Goal: Task Accomplishment & Management: Use online tool/utility

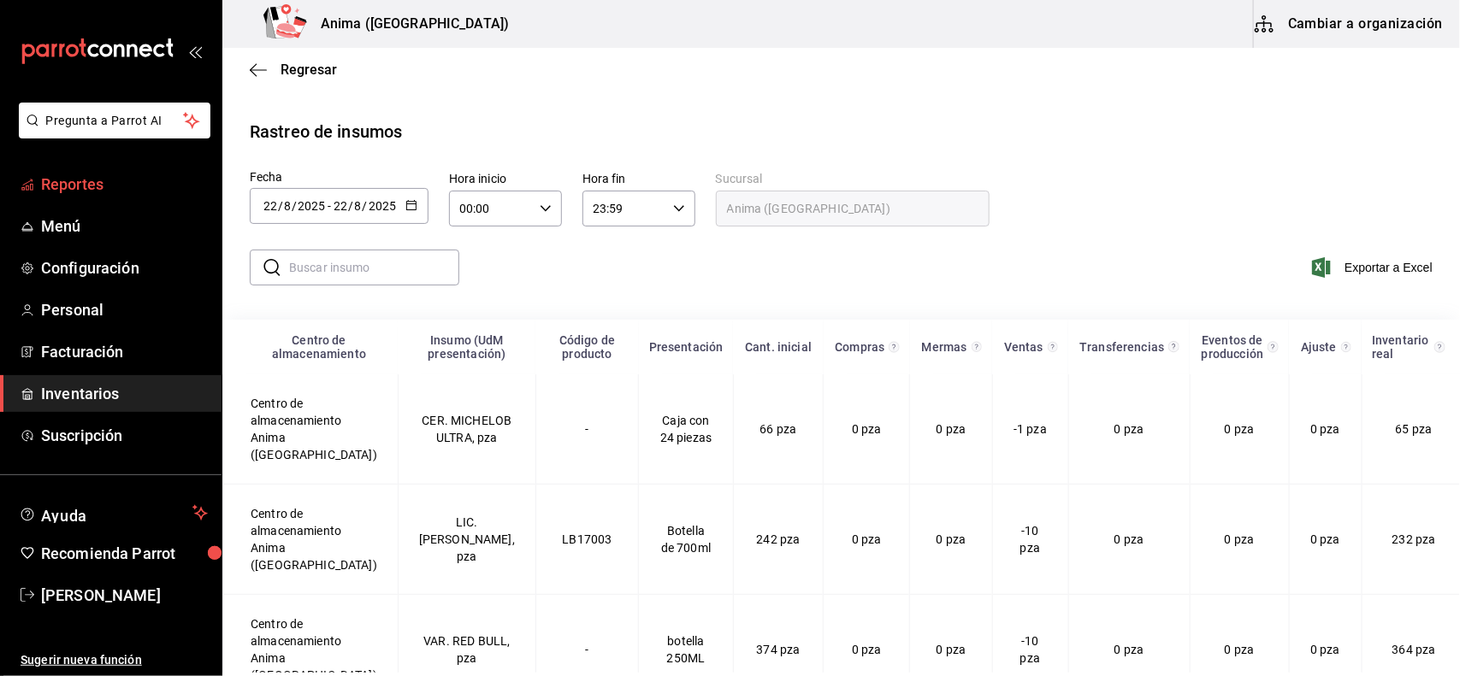
click at [105, 177] on span "Reportes" at bounding box center [124, 184] width 167 height 23
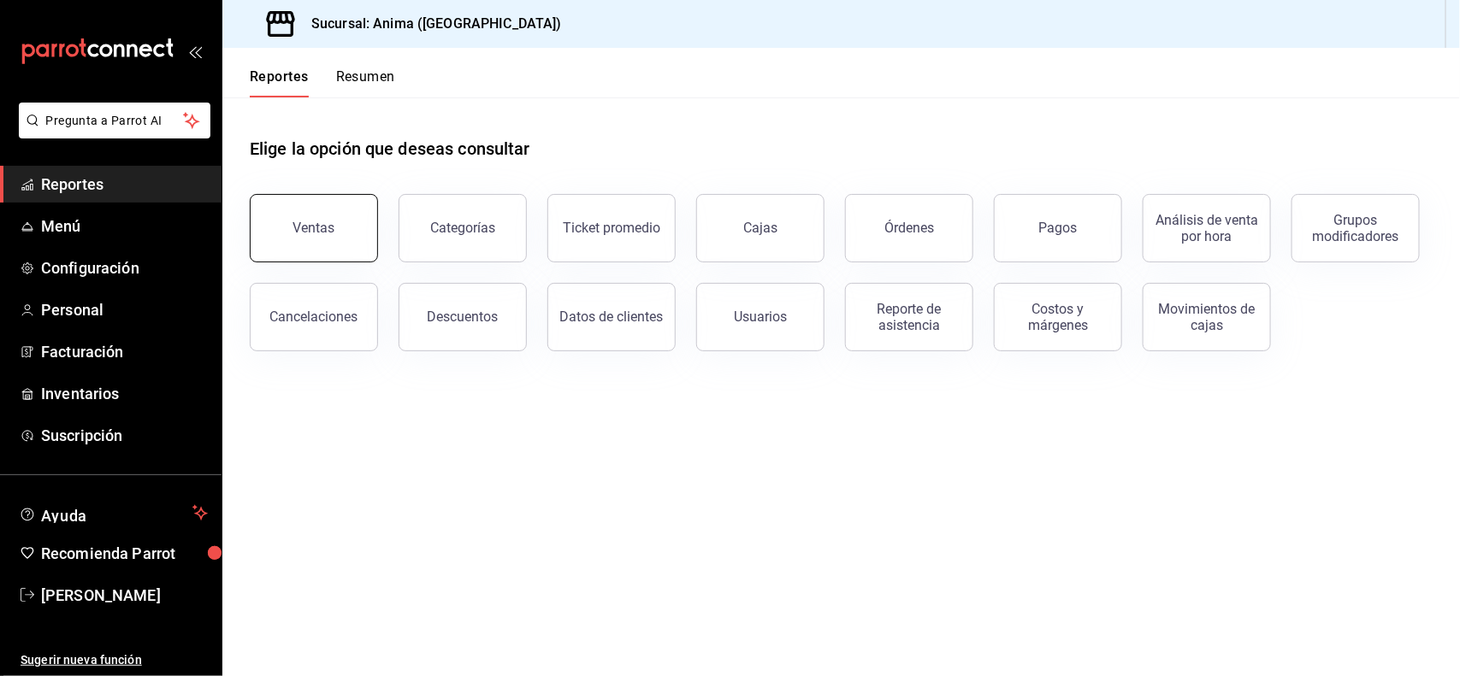
click at [313, 220] on div "Ventas" at bounding box center [314, 228] width 42 height 16
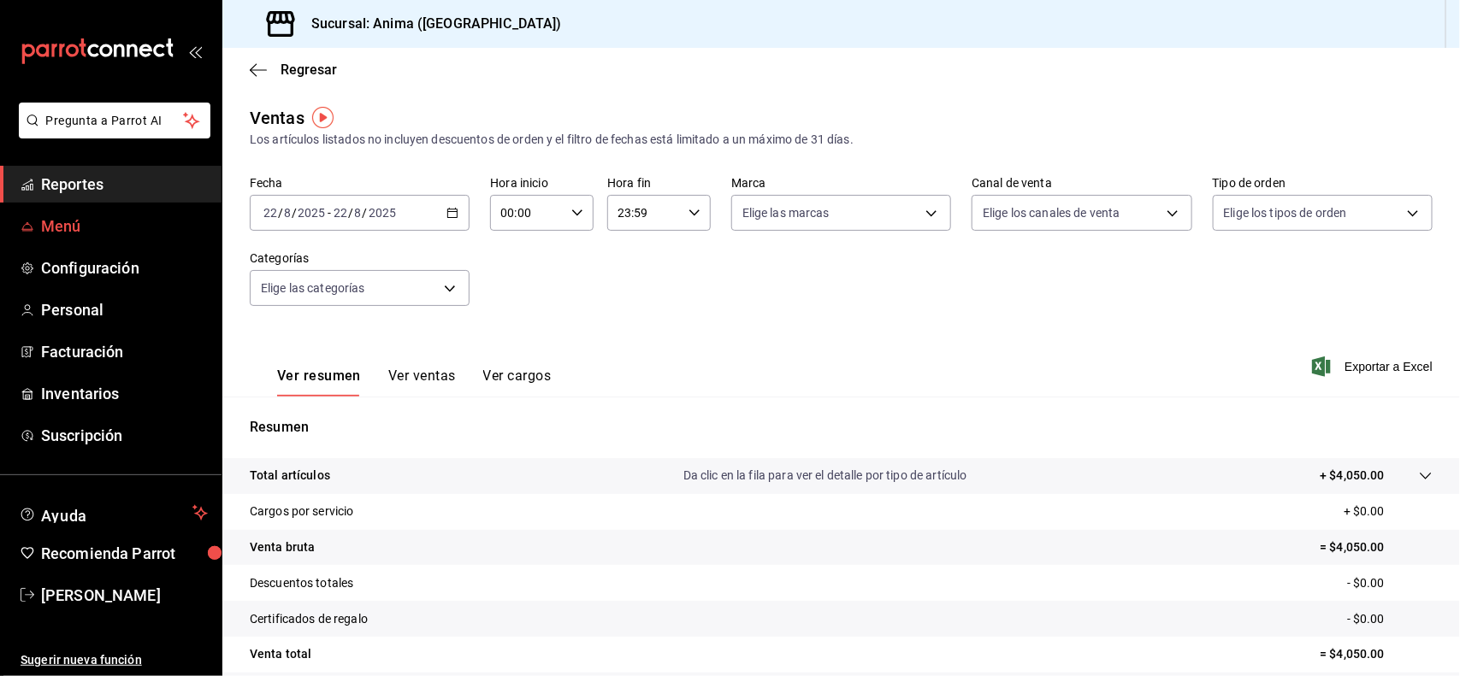
click at [47, 231] on span "Menú" at bounding box center [124, 226] width 167 height 23
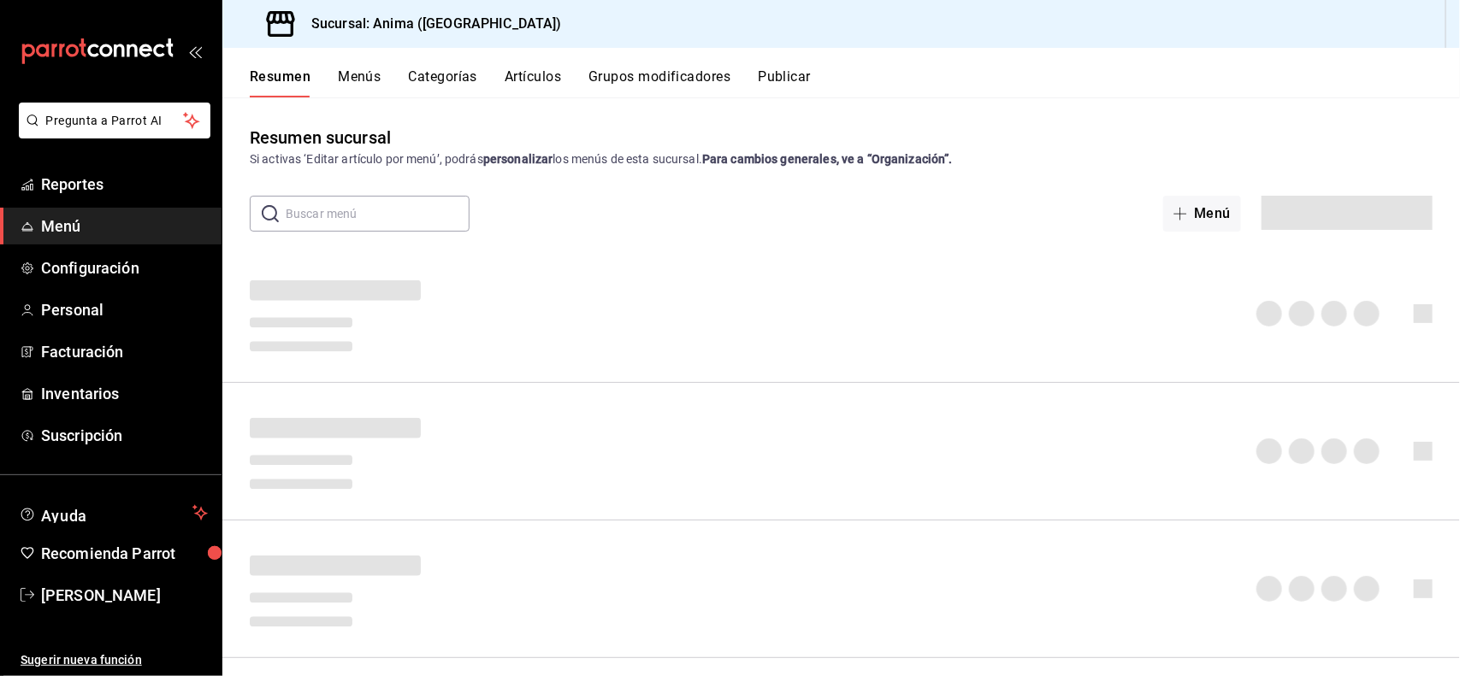
click at [540, 73] on button "Artículos" at bounding box center [532, 82] width 56 height 29
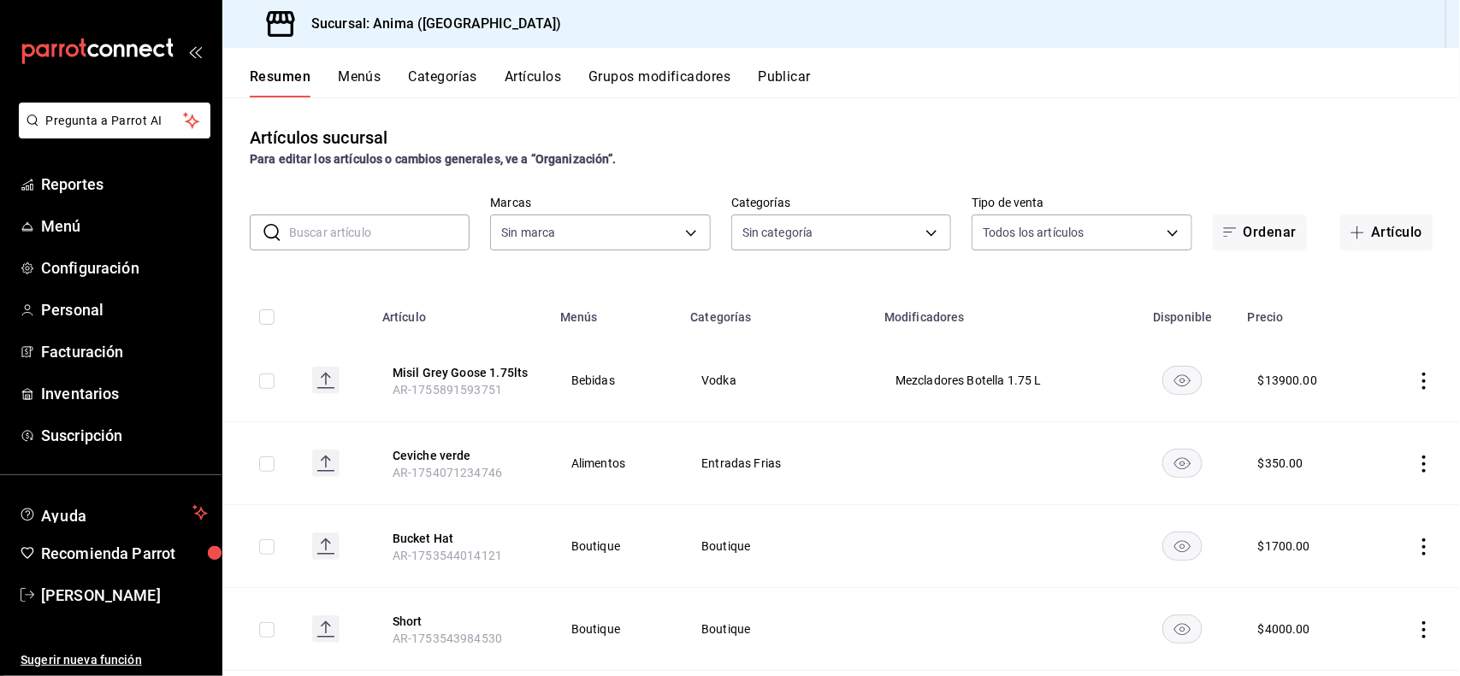
type input "e8f310e9-b813-45da-93b6-448fc6222477,27b51756-eb67-433c-a0de-bbe4244d0712,8eae6…"
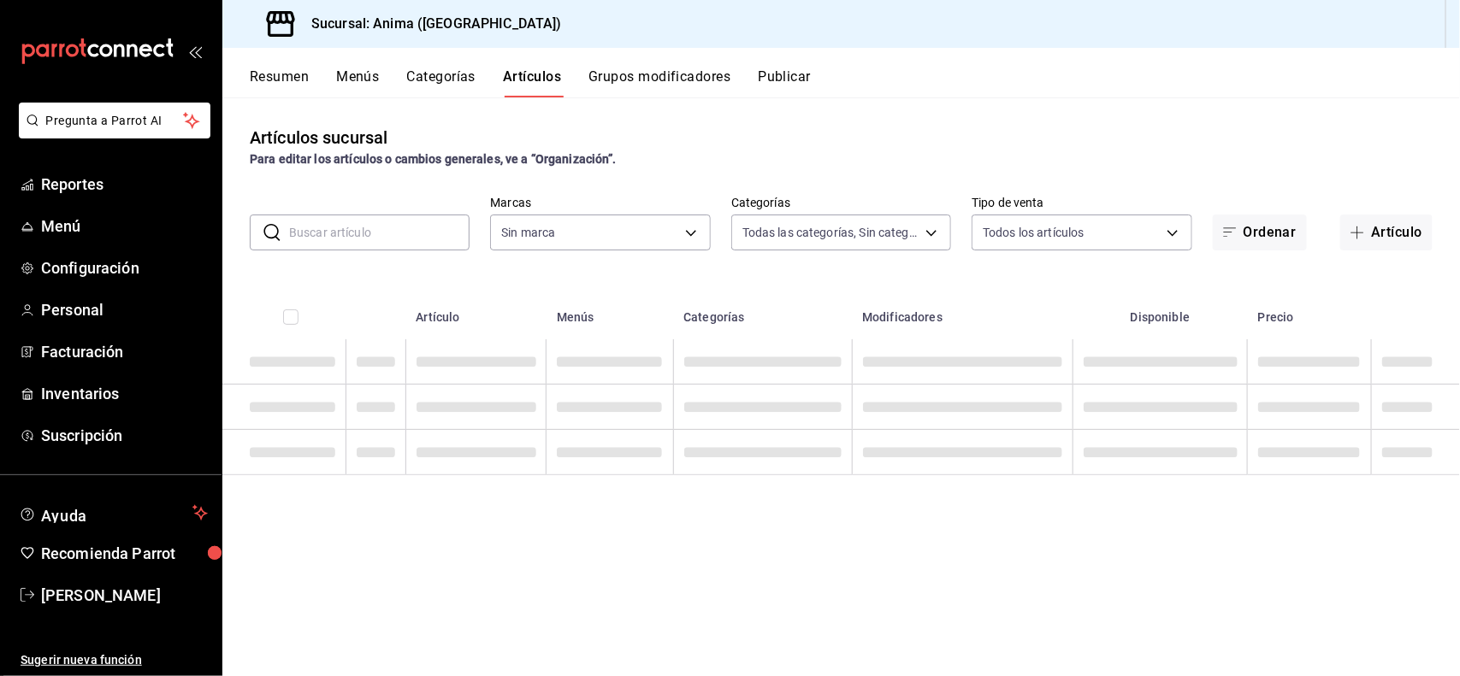
type input "a66376ae-ea22-4cd2-97e0-9ea16bf22336"
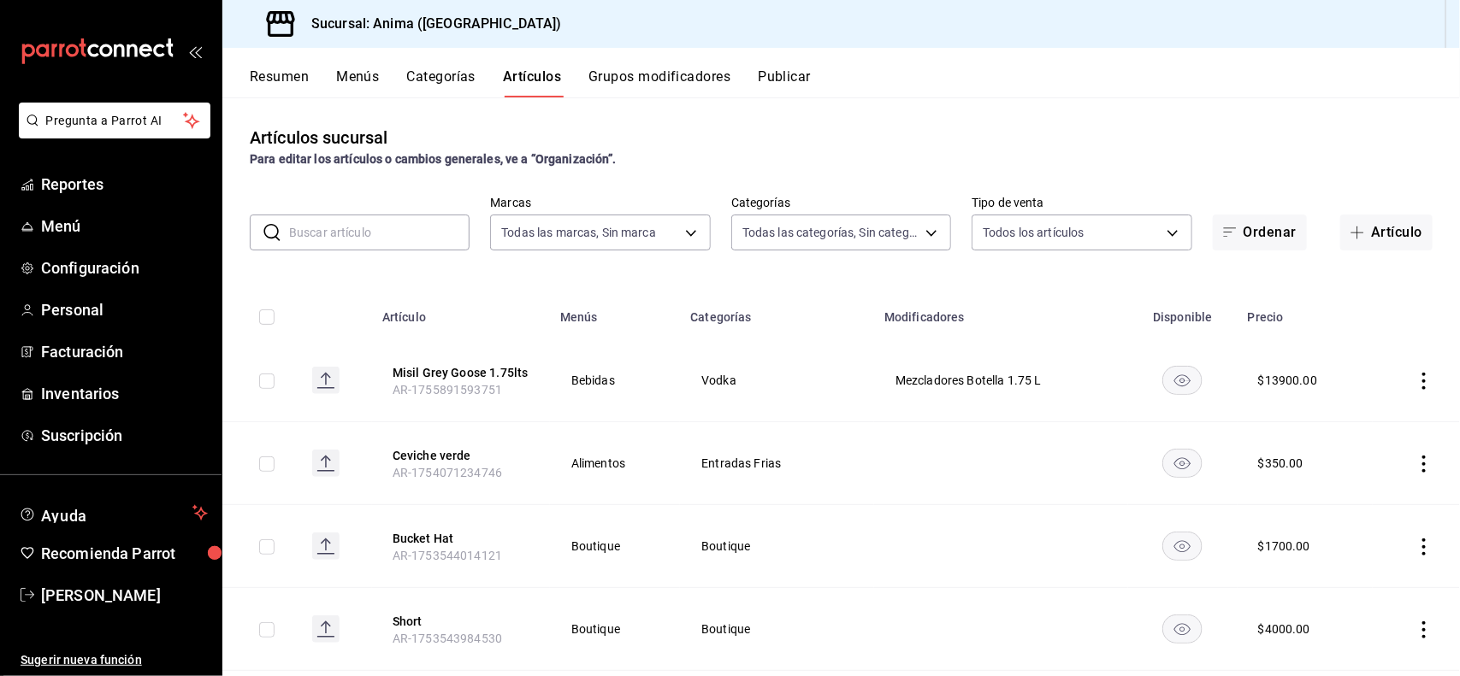
click at [406, 245] on input "text" at bounding box center [379, 232] width 180 height 34
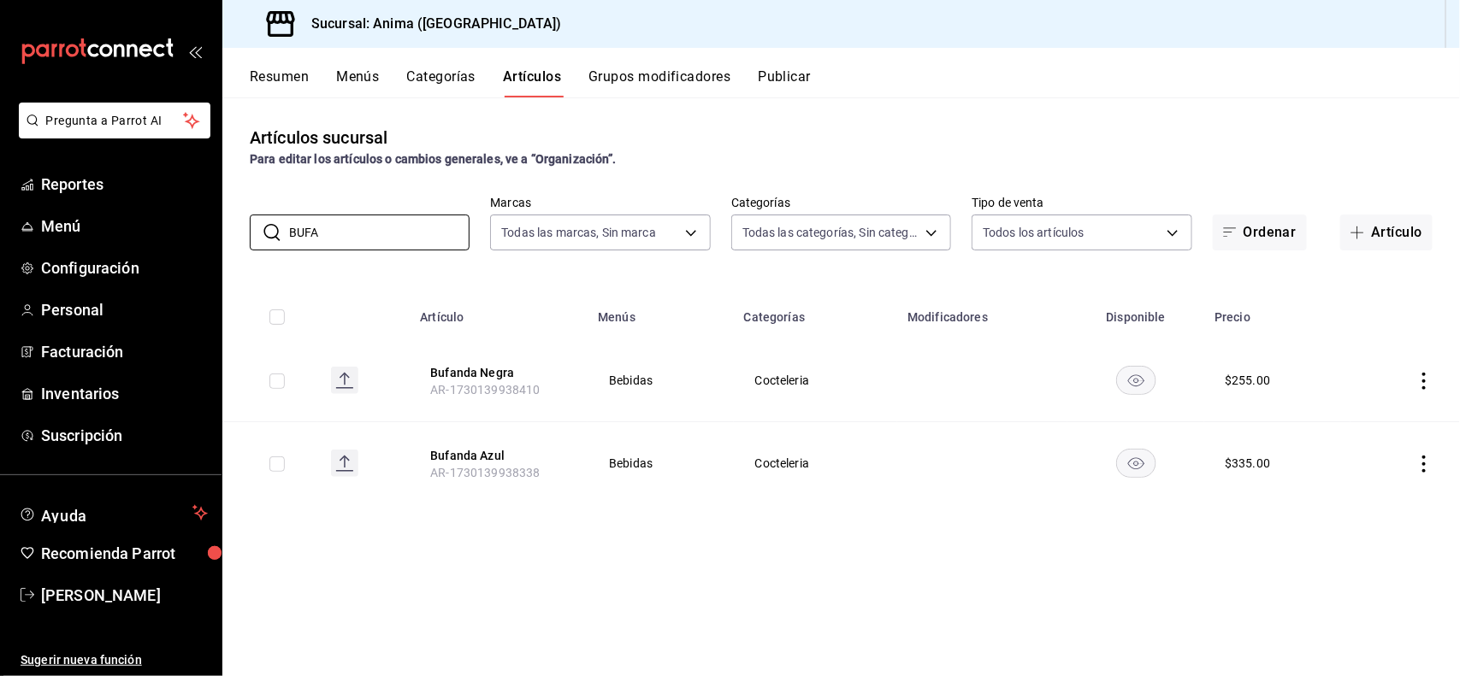
type input "BUFA"
